Goal: Task Accomplishment & Management: Use online tool/utility

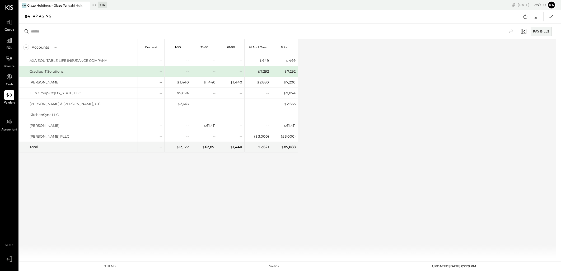
click at [88, 5] on icon at bounding box center [85, 5] width 7 height 6
click at [22, 3] on icon at bounding box center [22, 5] width 7 height 7
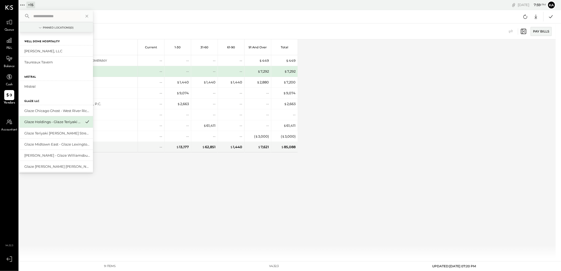
click at [65, 15] on input "text" at bounding box center [55, 16] width 49 height 10
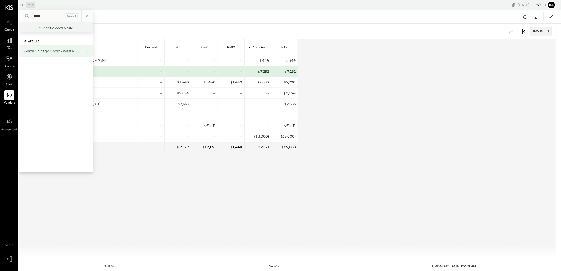
type input "*****"
click at [55, 49] on div "Glaze Chicago Ghost - West River Rice LLC" at bounding box center [52, 51] width 57 height 5
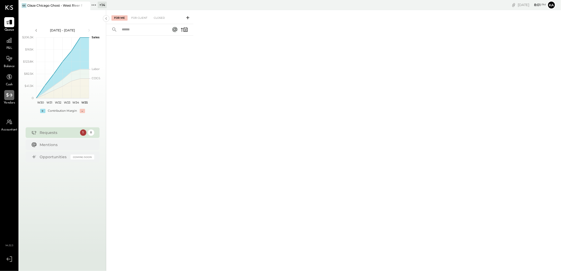
click at [9, 96] on icon at bounding box center [9, 95] width 7 height 7
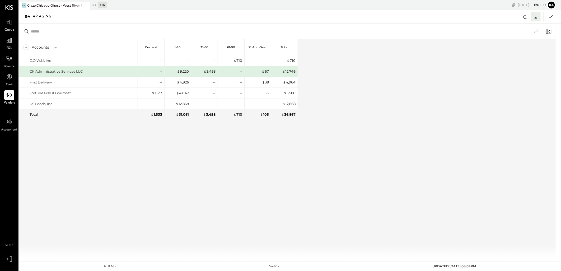
click at [536, 17] on icon at bounding box center [536, 17] width 3 height 4
click at [526, 27] on link "CSV" at bounding box center [519, 25] width 42 height 11
click at [366, 91] on div "Accounts S % GL Current 1-30 31-60 61-90 91 and Over Total C.O.W.M. Inc CK Admi…" at bounding box center [288, 148] width 538 height 219
